Goal: Find specific page/section: Find specific page/section

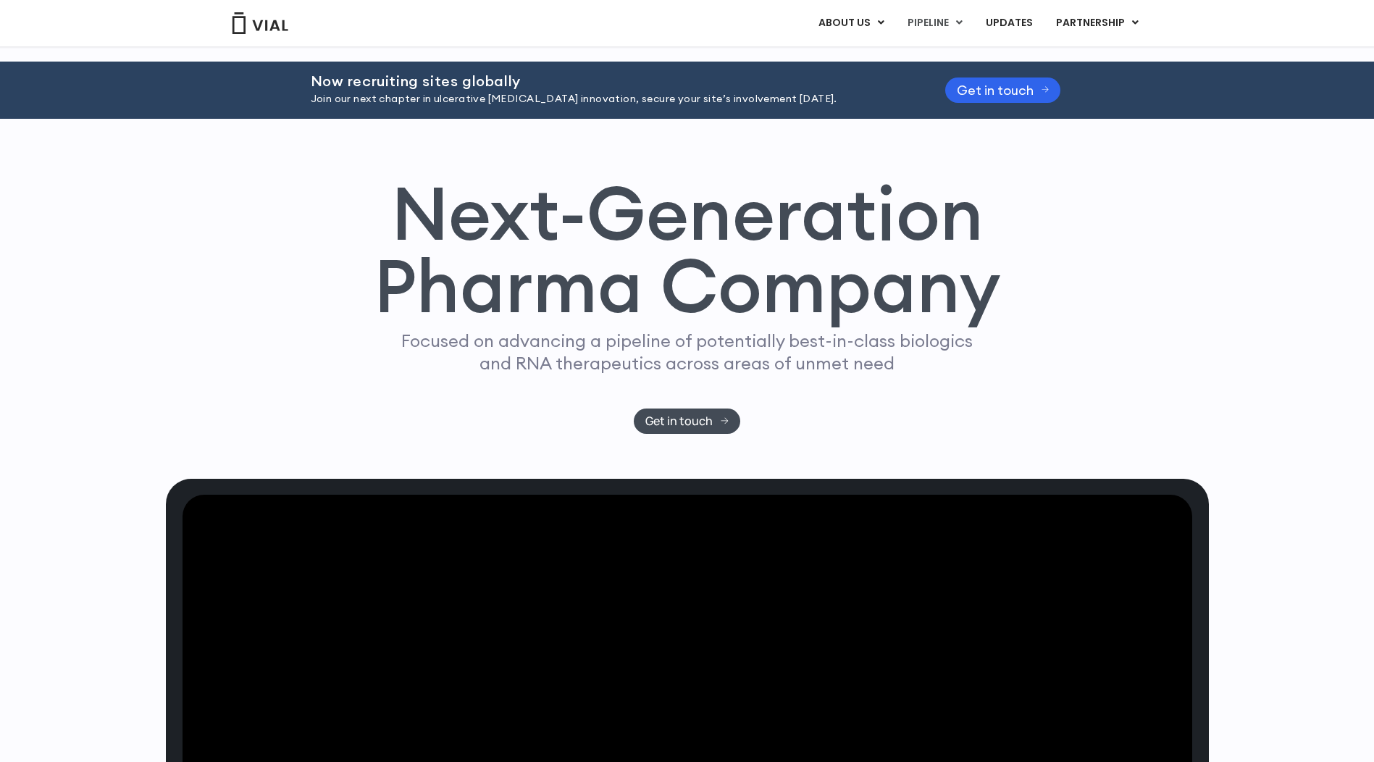
scroll to position [941, 0]
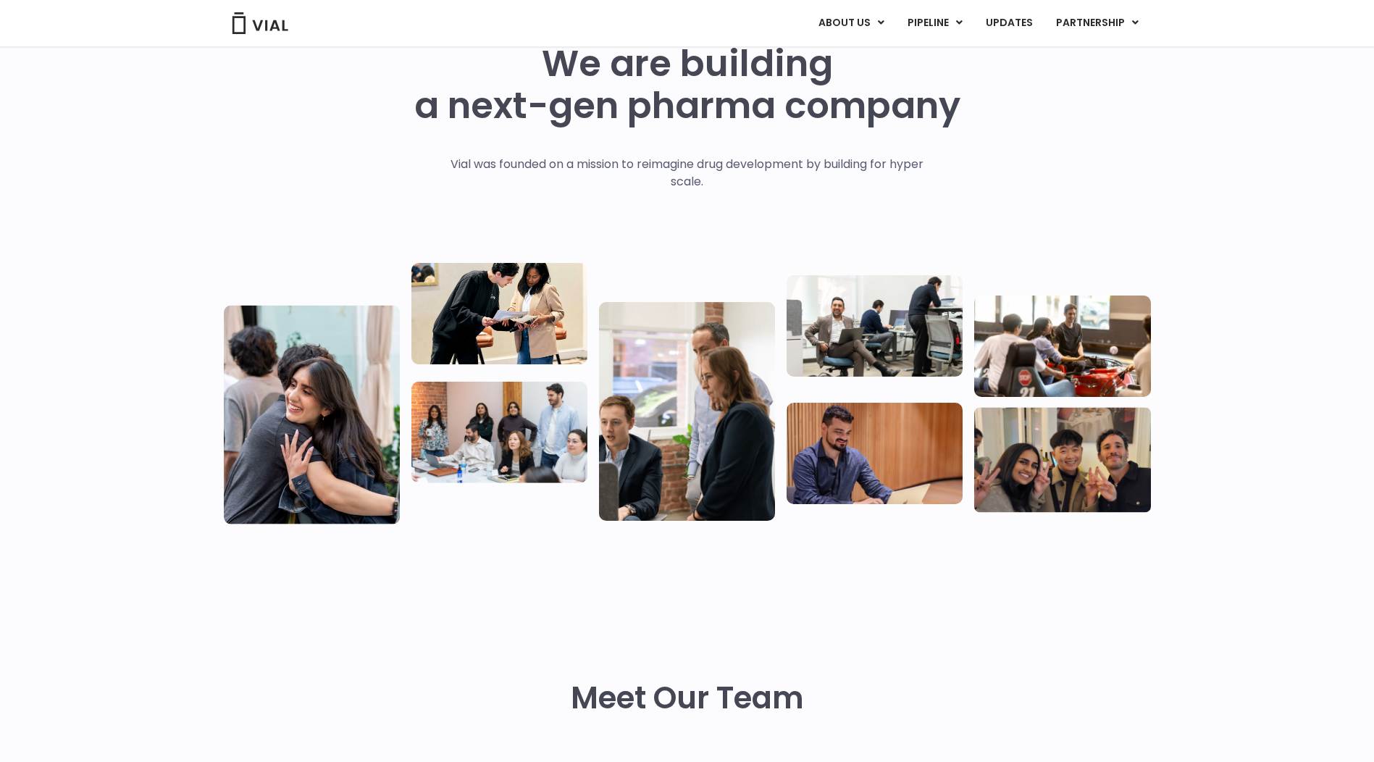
scroll to position [72, 0]
click at [1052, 62] on link "LICENSING" at bounding box center [1080, 59] width 127 height 23
